Goal: Information Seeking & Learning: Learn about a topic

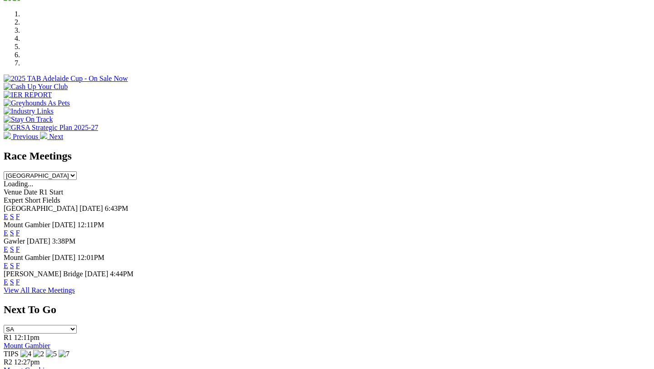
scroll to position [290, 0]
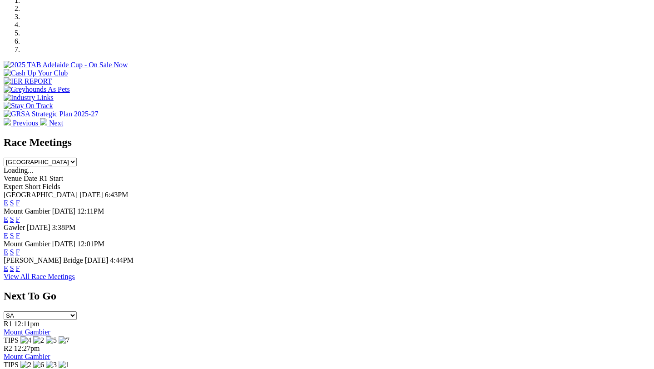
click at [75, 272] on link "View All Race Meetings" at bounding box center [39, 276] width 71 height 8
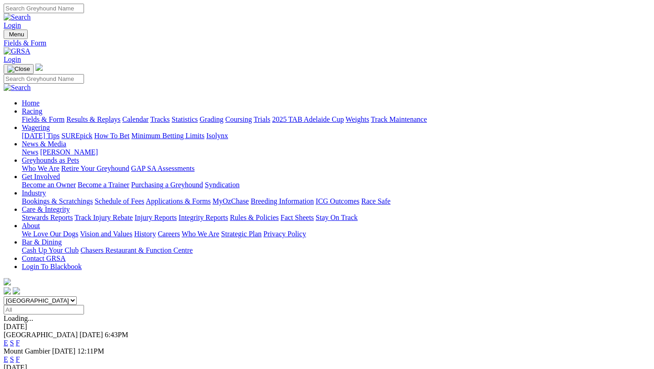
click at [111, 115] on link "Results & Replays" at bounding box center [93, 119] width 54 height 8
click at [77, 296] on select "South Australia New South Wales Northern Territory Queensland Tasmania Victoria…" at bounding box center [40, 300] width 73 height 9
select select "WA"
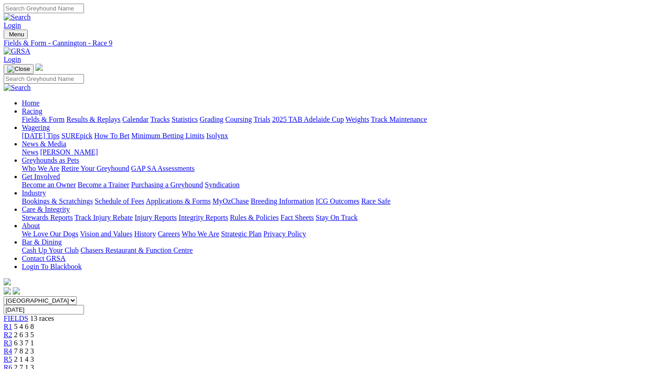
click at [590, 296] on div "South Australia New South Wales Northern Territory Queensland Tasmania Victoria…" at bounding box center [327, 362] width 646 height 133
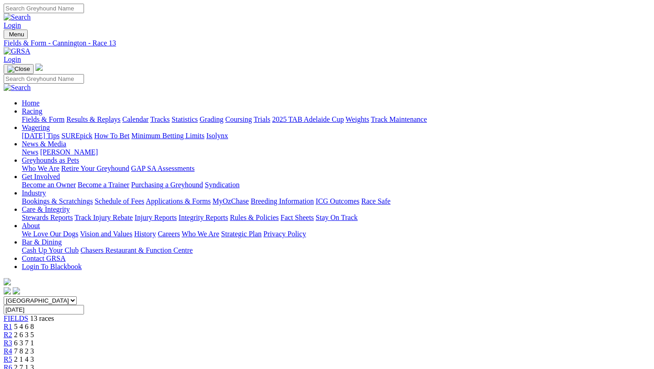
click at [12, 347] on span "R4" at bounding box center [8, 351] width 9 height 8
click at [34, 355] on span "2 1 4 3" at bounding box center [24, 359] width 20 height 8
click at [34, 363] on span "2 7 1 3" at bounding box center [24, 367] width 20 height 8
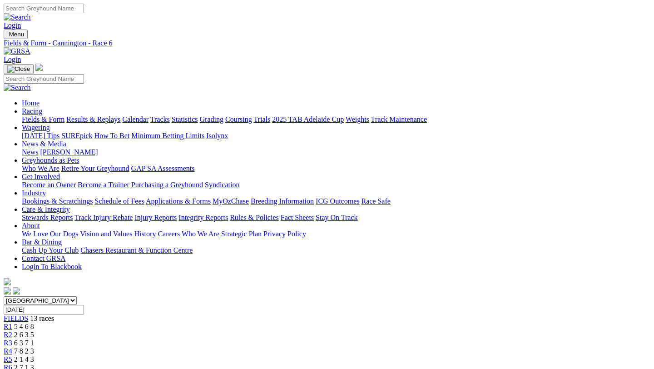
click at [12, 368] on link "R7" at bounding box center [8, 375] width 9 height 8
